Goal: Task Accomplishment & Management: Manage account settings

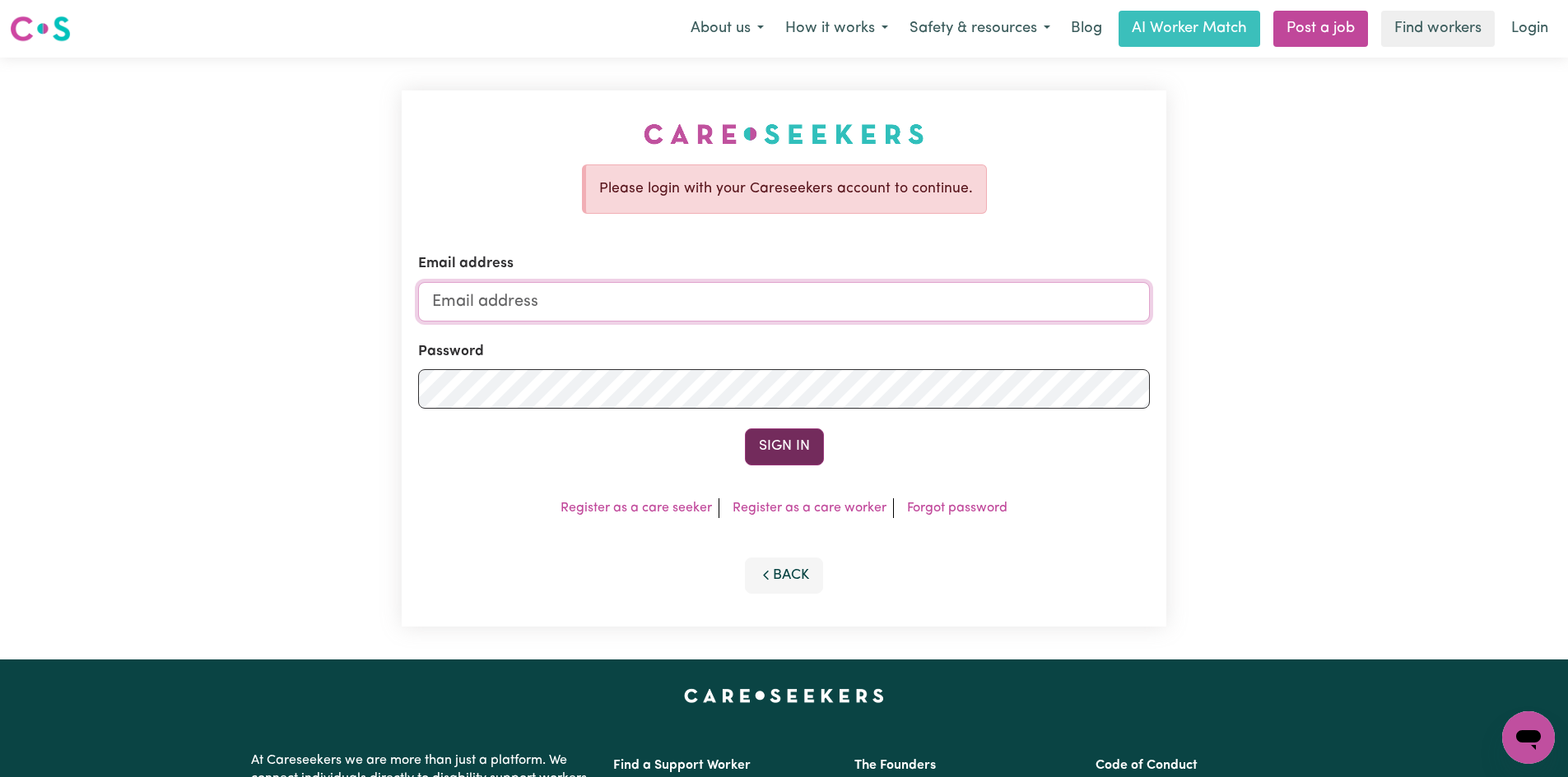
type input "[EMAIL_ADDRESS][DOMAIN_NAME]"
click at [807, 441] on button "Sign In" at bounding box center [784, 446] width 79 height 36
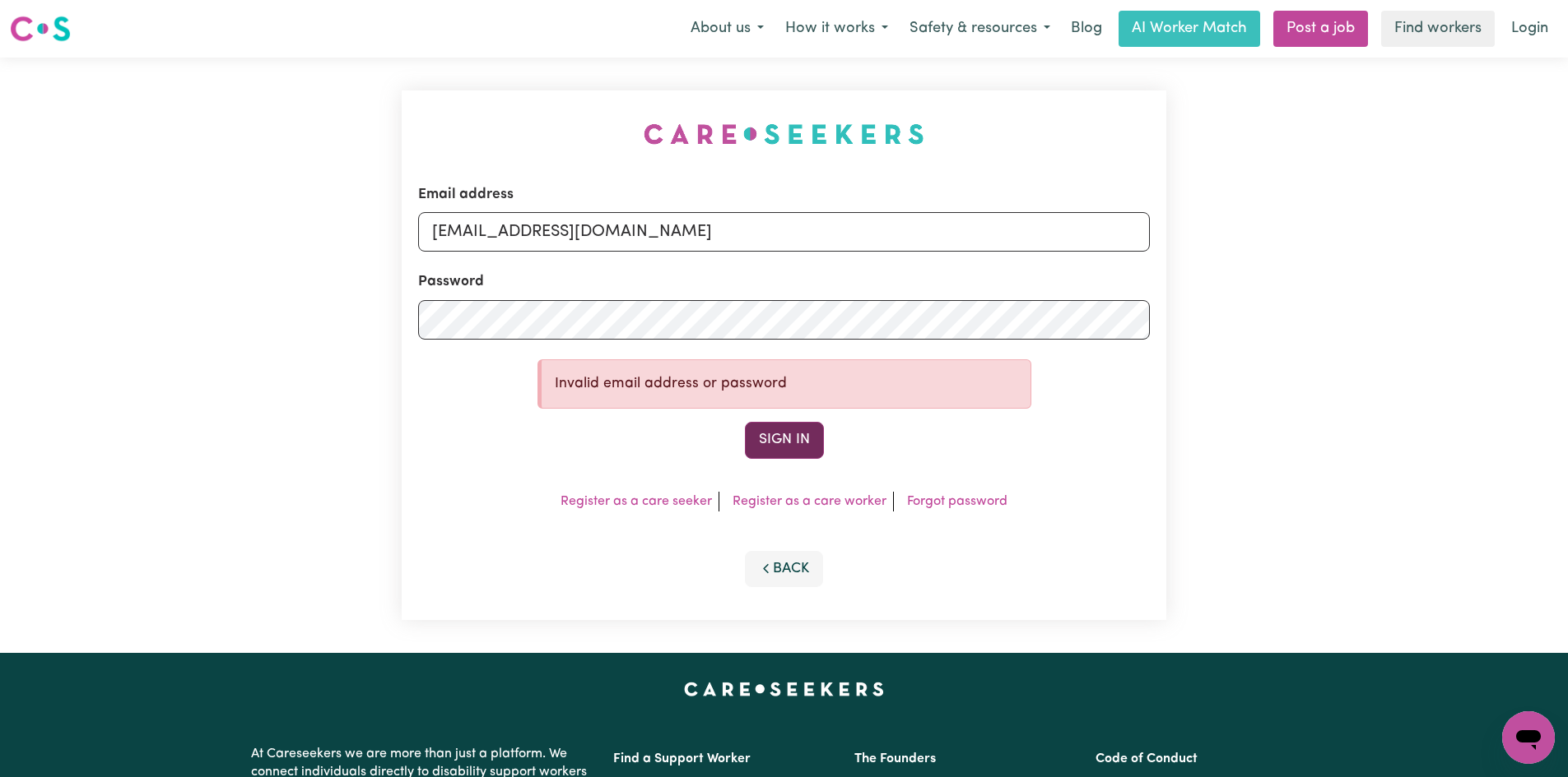
click at [767, 444] on button "Sign In" at bounding box center [784, 439] width 79 height 36
drag, startPoint x: 871, startPoint y: 437, endPoint x: 796, endPoint y: 444, distance: 75.3
click at [802, 444] on div "Sign In" at bounding box center [783, 439] width 731 height 36
click at [771, 444] on button "Sign In" at bounding box center [784, 439] width 79 height 36
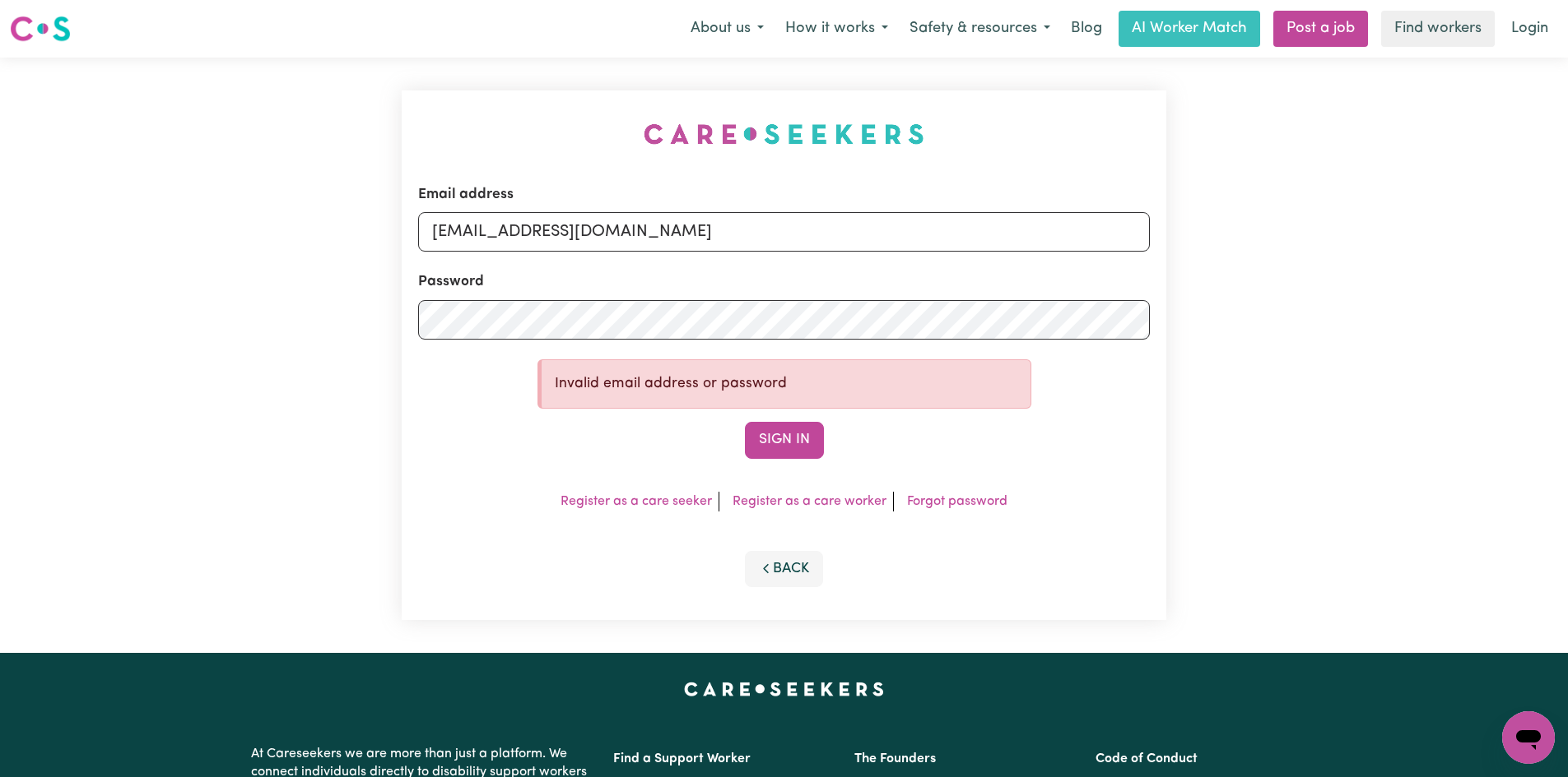
click at [928, 511] on div "Email address [EMAIL_ADDRESS][DOMAIN_NAME] Password Invalid email address or pa…" at bounding box center [783, 355] width 765 height 530
click at [928, 507] on link "Forgot password" at bounding box center [957, 502] width 100 height 13
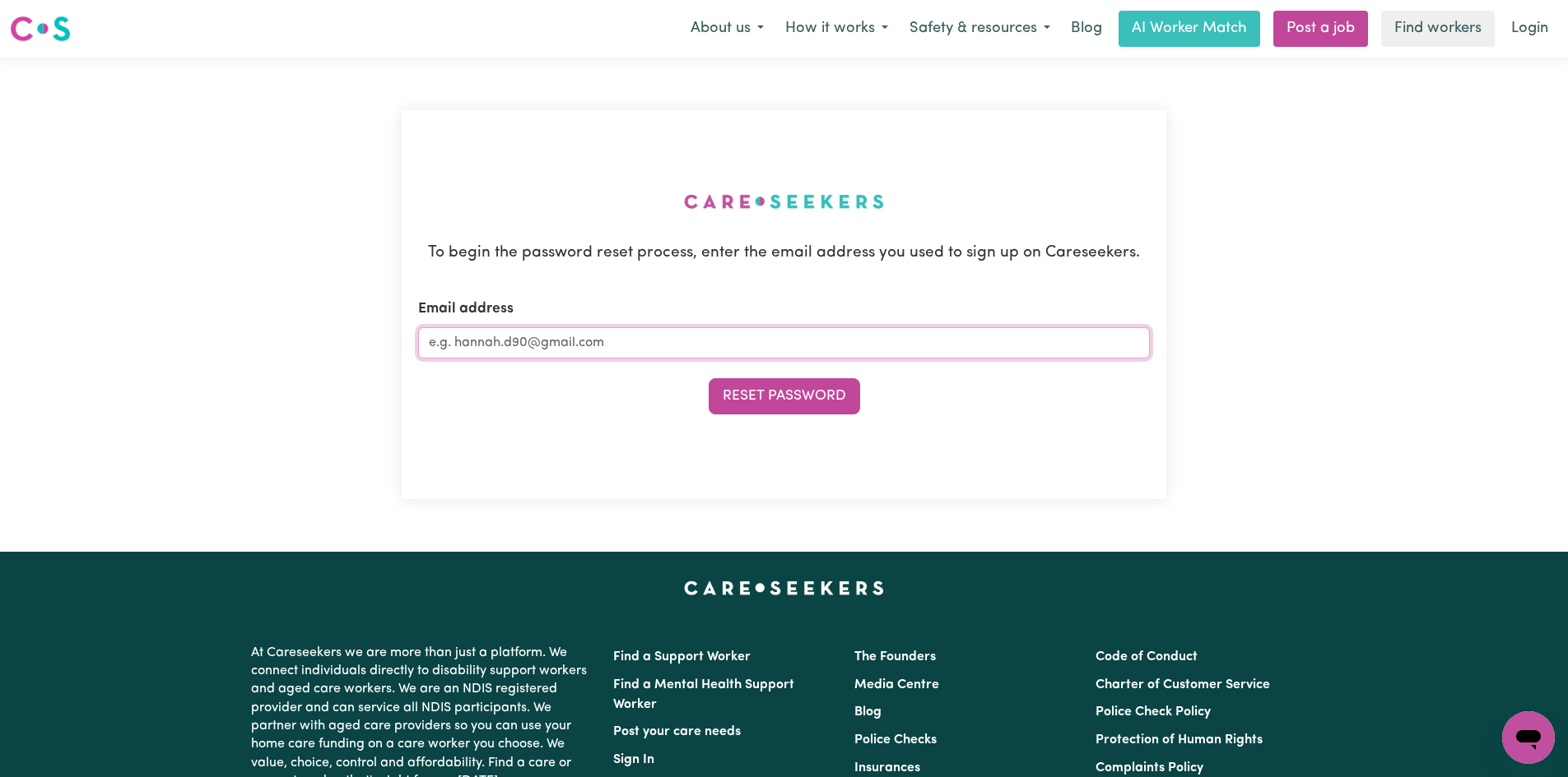
click at [613, 354] on input "Email address" at bounding box center [783, 343] width 731 height 31
type input "m"
type input "u"
click at [777, 398] on button "Reset Password" at bounding box center [784, 396] width 151 height 36
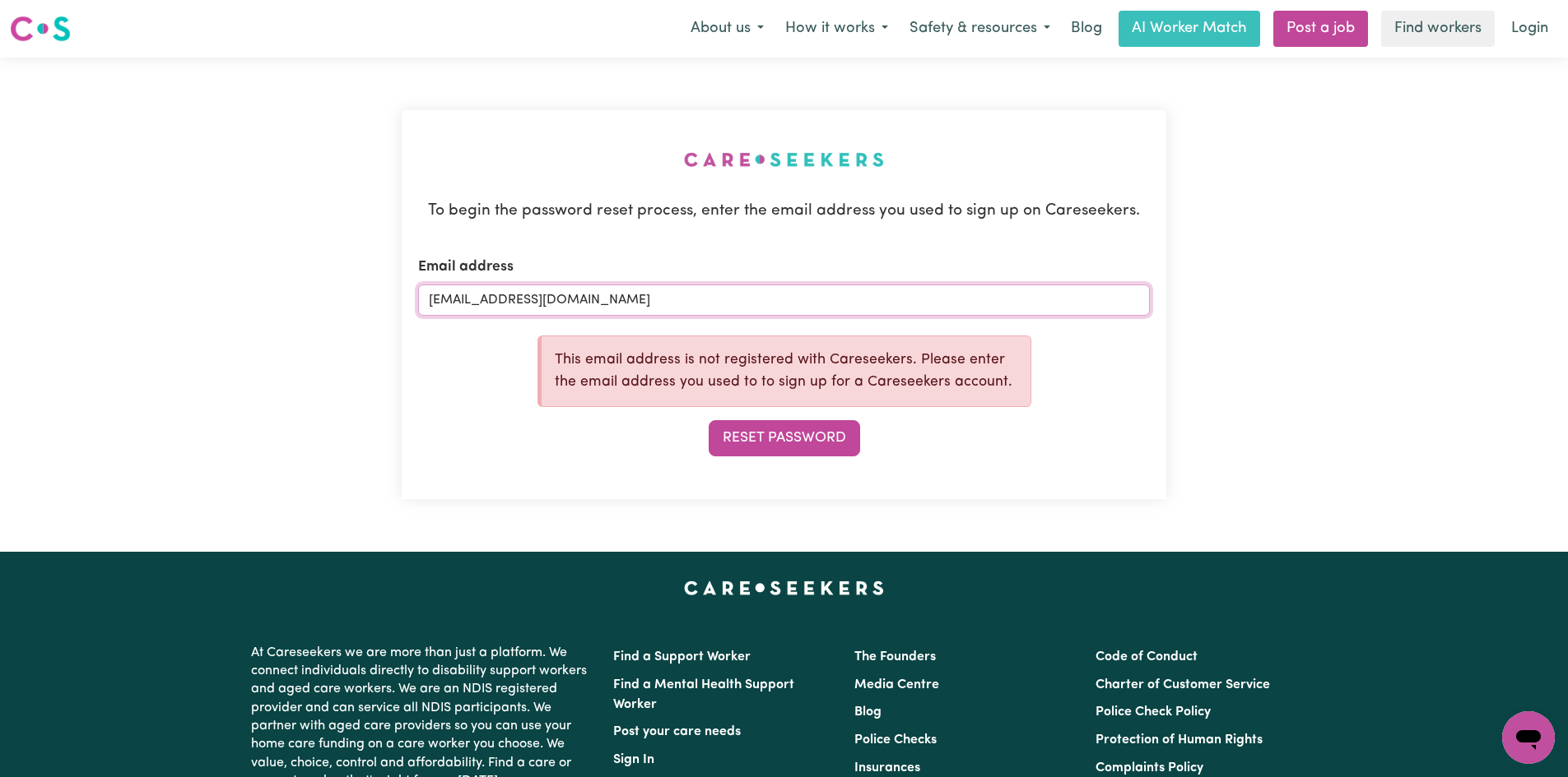
click at [539, 301] on input "[EMAIL_ADDRESS][DOMAIN_NAME]" at bounding box center [783, 300] width 731 height 31
type input "[EMAIL_ADDRESS][DOMAIN_NAME]"
click at [764, 447] on button "Reset Password" at bounding box center [784, 438] width 151 height 36
click at [837, 438] on button "Reset Password" at bounding box center [784, 438] width 151 height 36
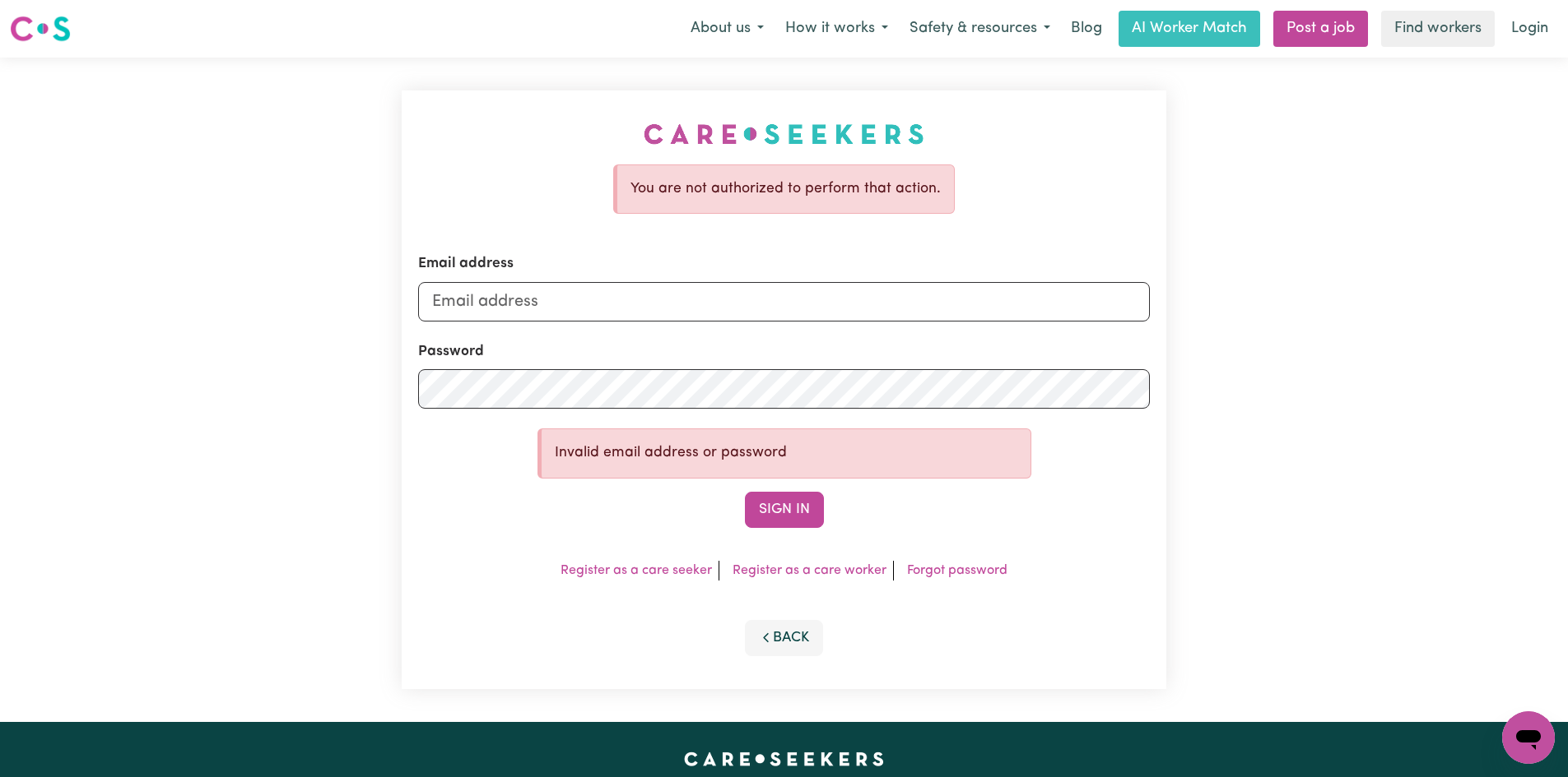
click at [774, 627] on button "Back" at bounding box center [784, 637] width 79 height 36
